Goal: Use online tool/utility: Utilize a website feature to perform a specific function

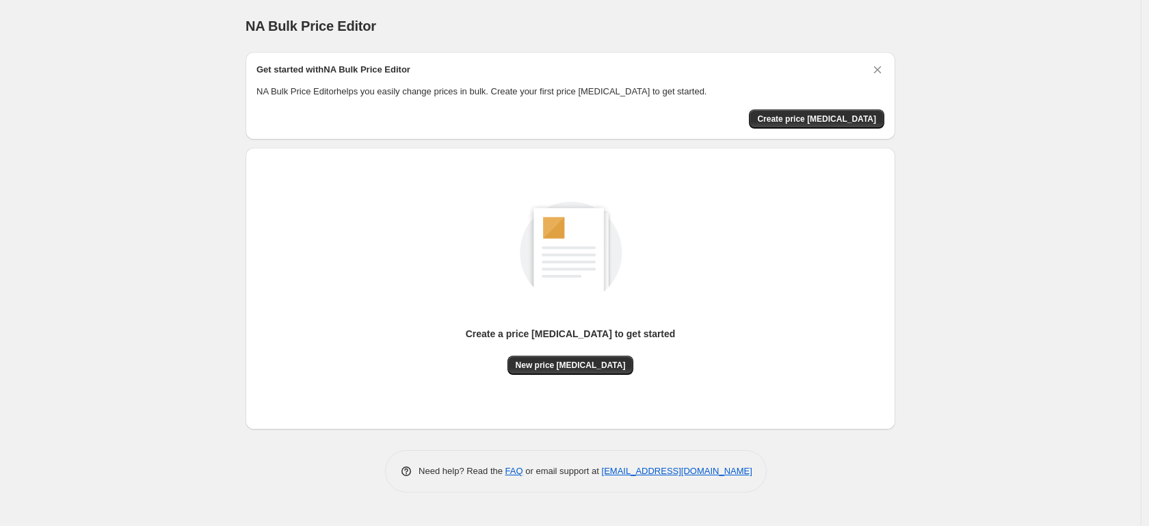
click at [168, 272] on div "NA Bulk Price Editor. This page is ready NA Bulk Price Editor Get started with …" at bounding box center [570, 263] width 1141 height 526
click at [808, 124] on button "Create price [MEDICAL_DATA]" at bounding box center [816, 118] width 135 height 19
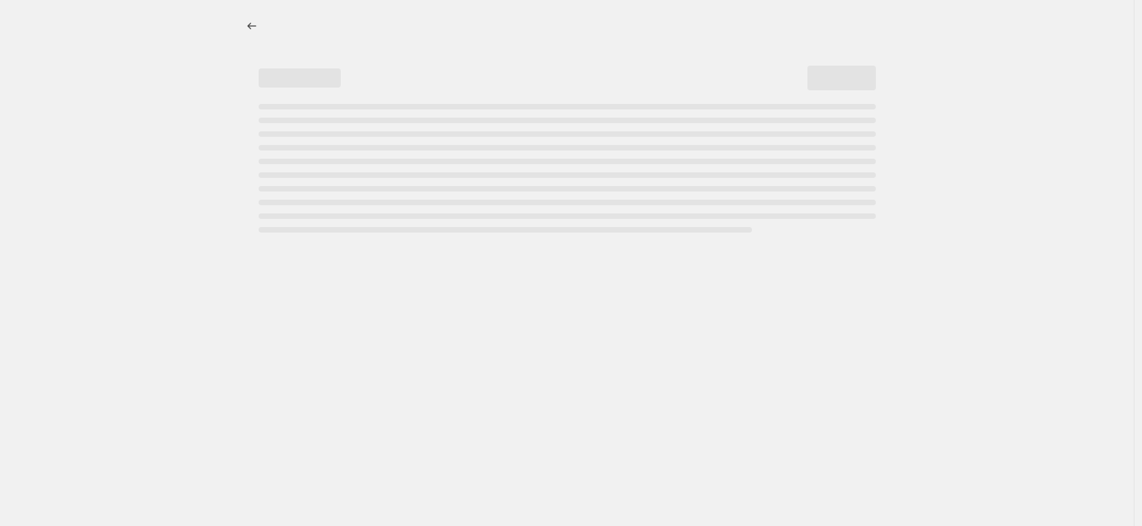
select select "percentage"
